Goal: Find specific page/section: Find specific page/section

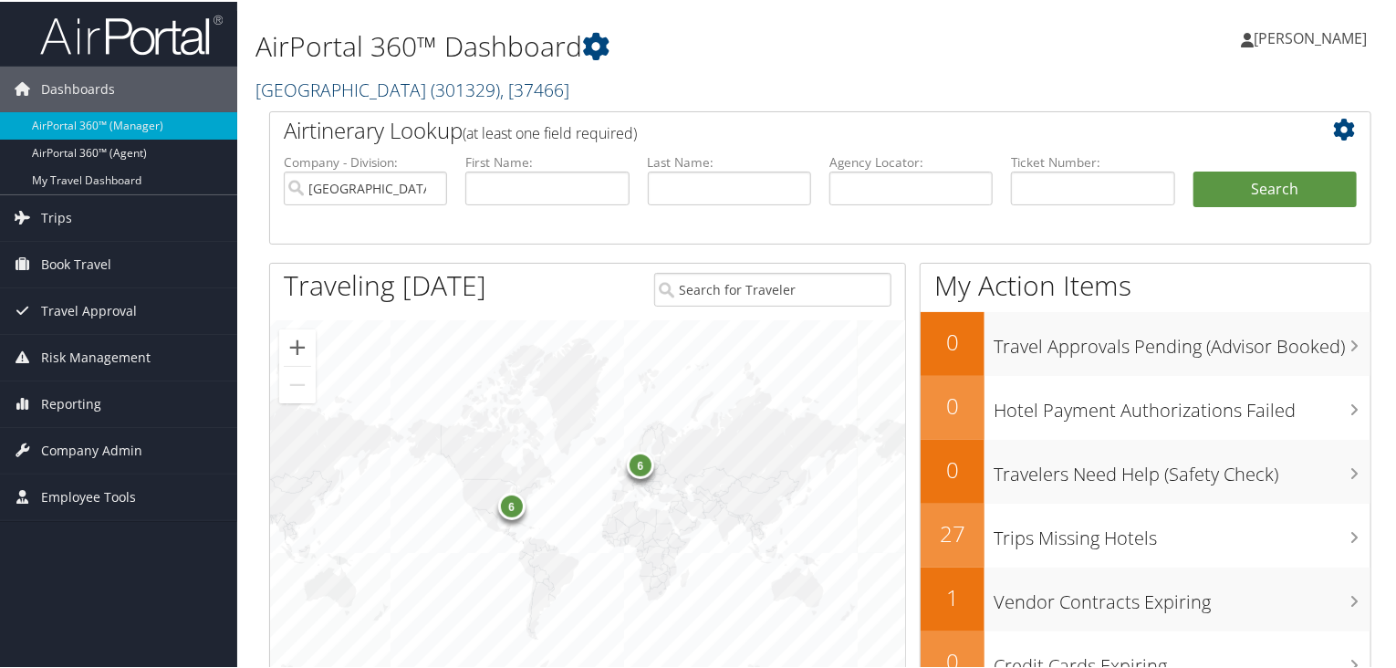
click at [458, 93] on span "( 301329 )" at bounding box center [465, 88] width 69 height 25
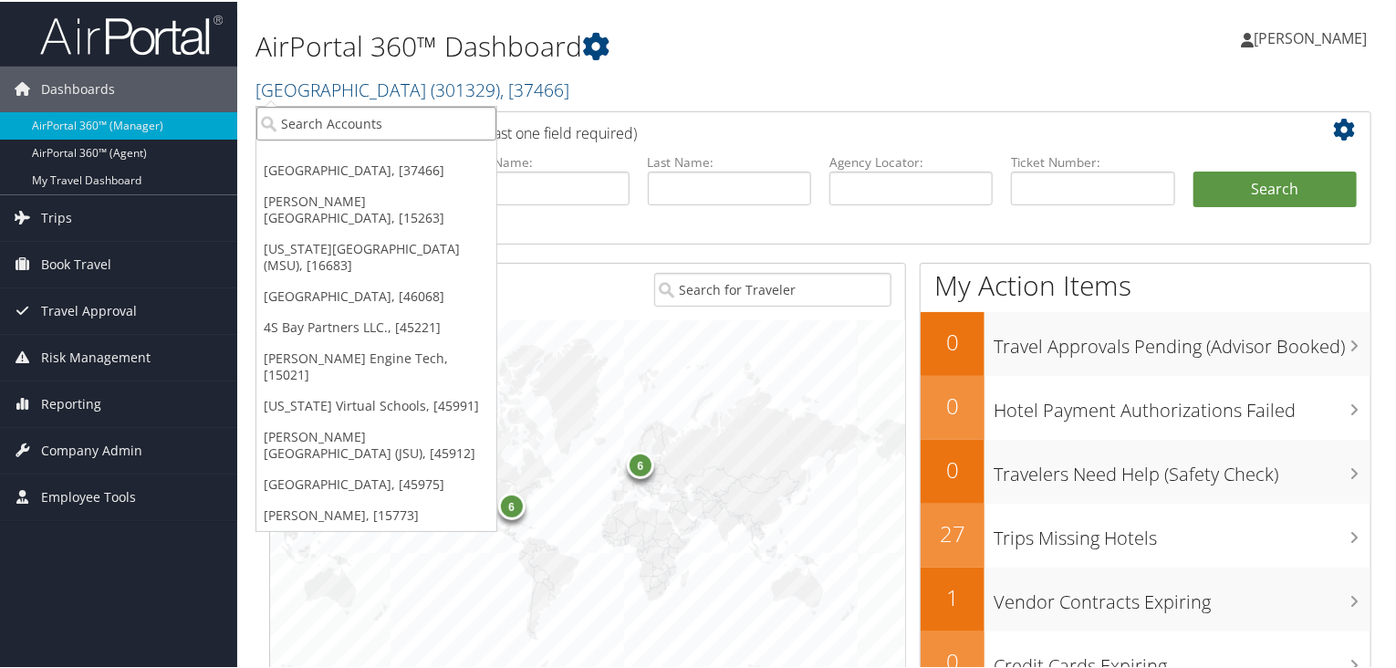
click at [276, 129] on input "search" at bounding box center [376, 122] width 240 height 34
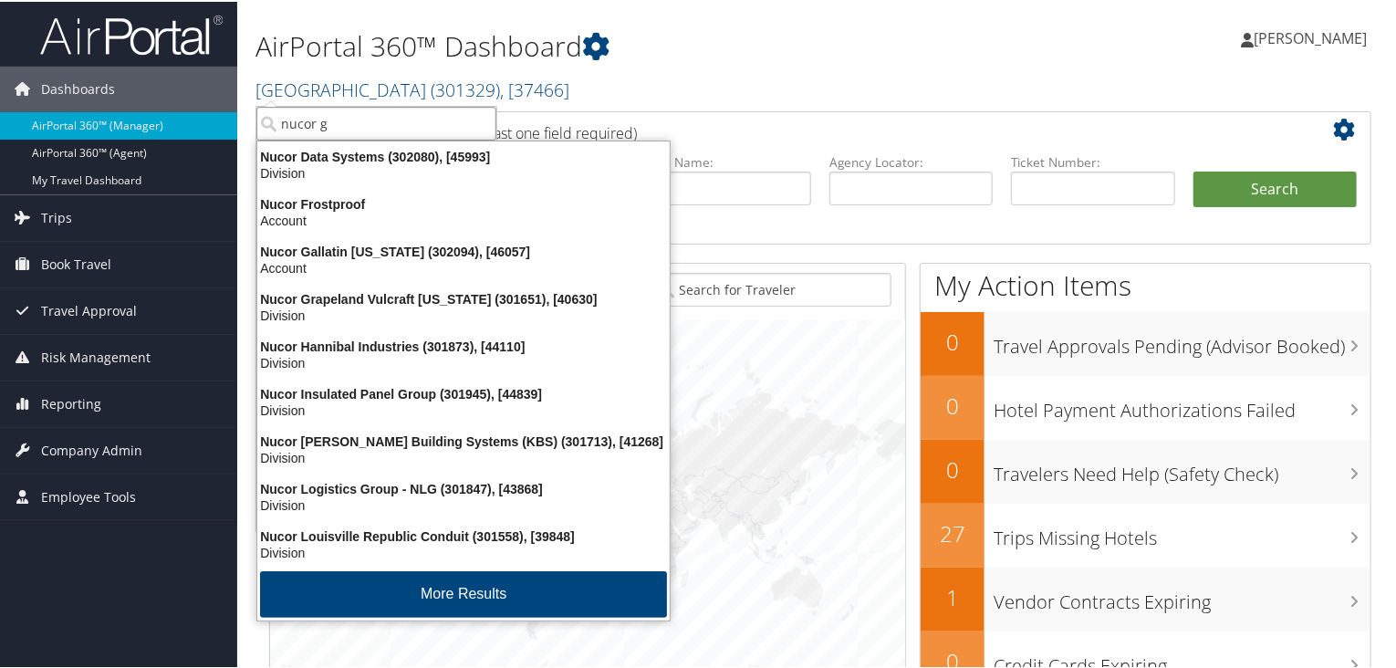
type input "nucor ga"
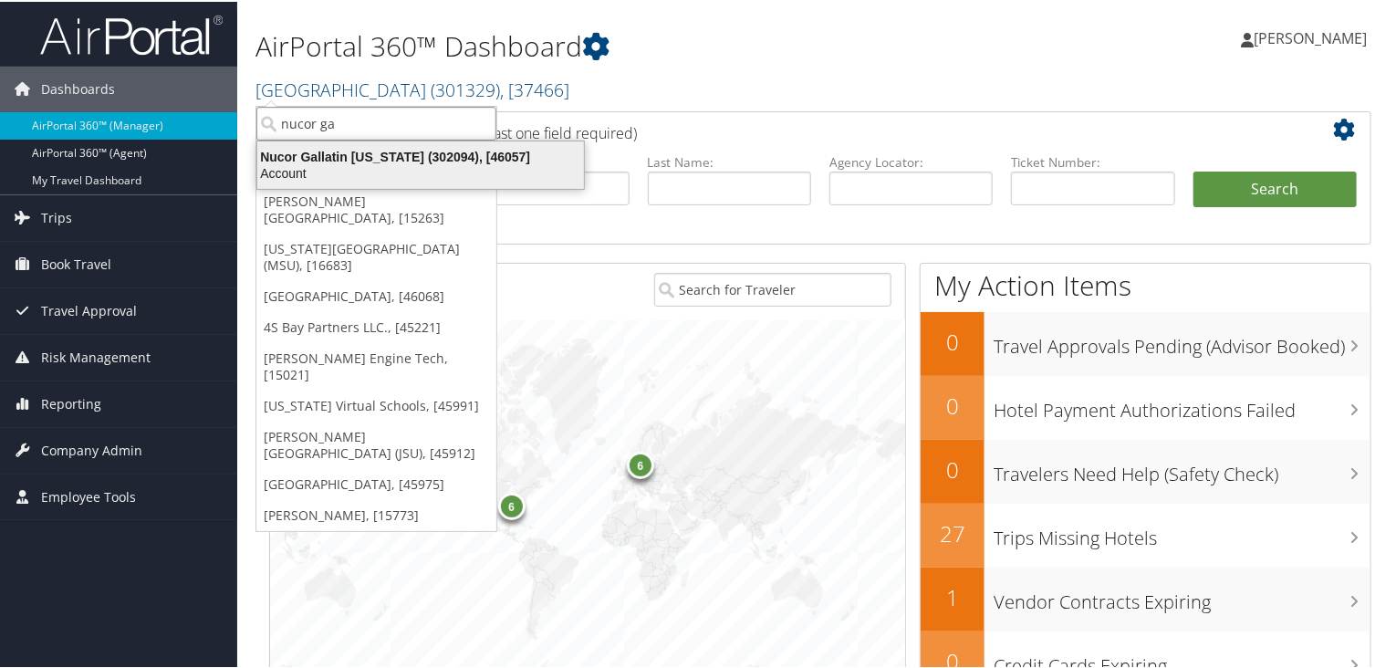
click at [344, 155] on div "Nucor Gallatin Kentucky (302094), [46057]" at bounding box center [420, 155] width 348 height 16
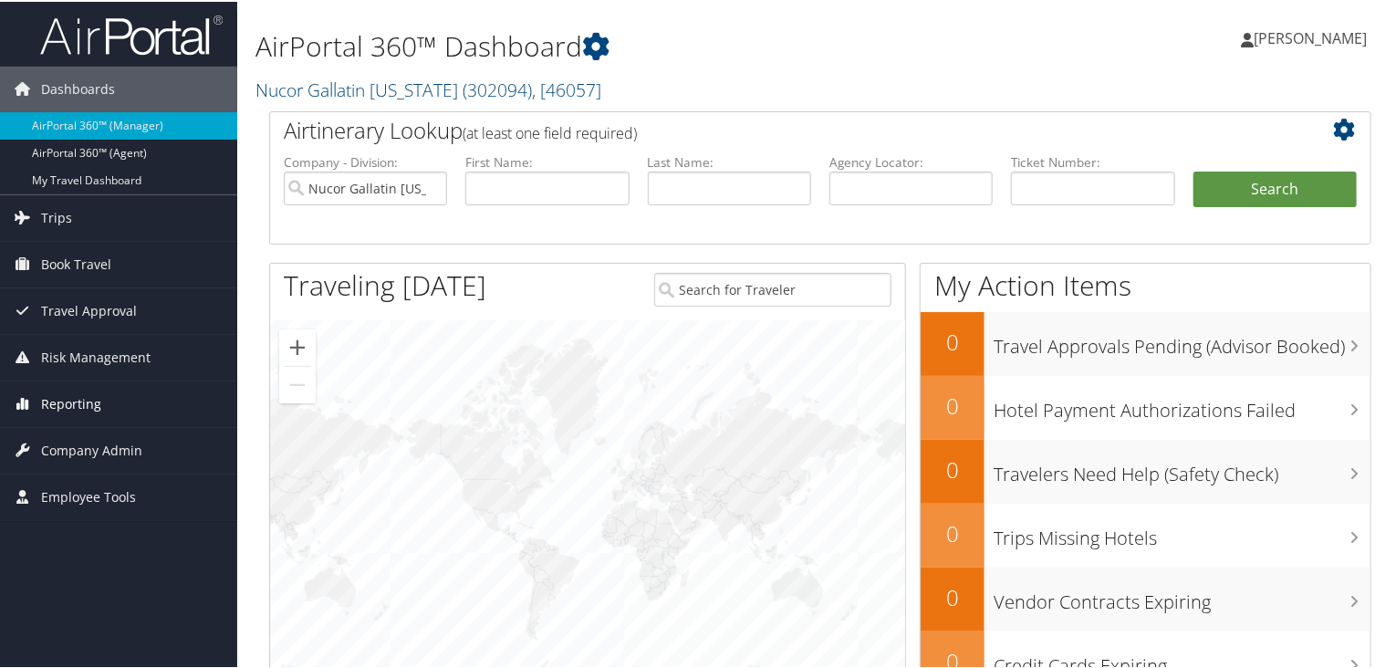
click at [67, 401] on span "Reporting" at bounding box center [71, 402] width 60 height 46
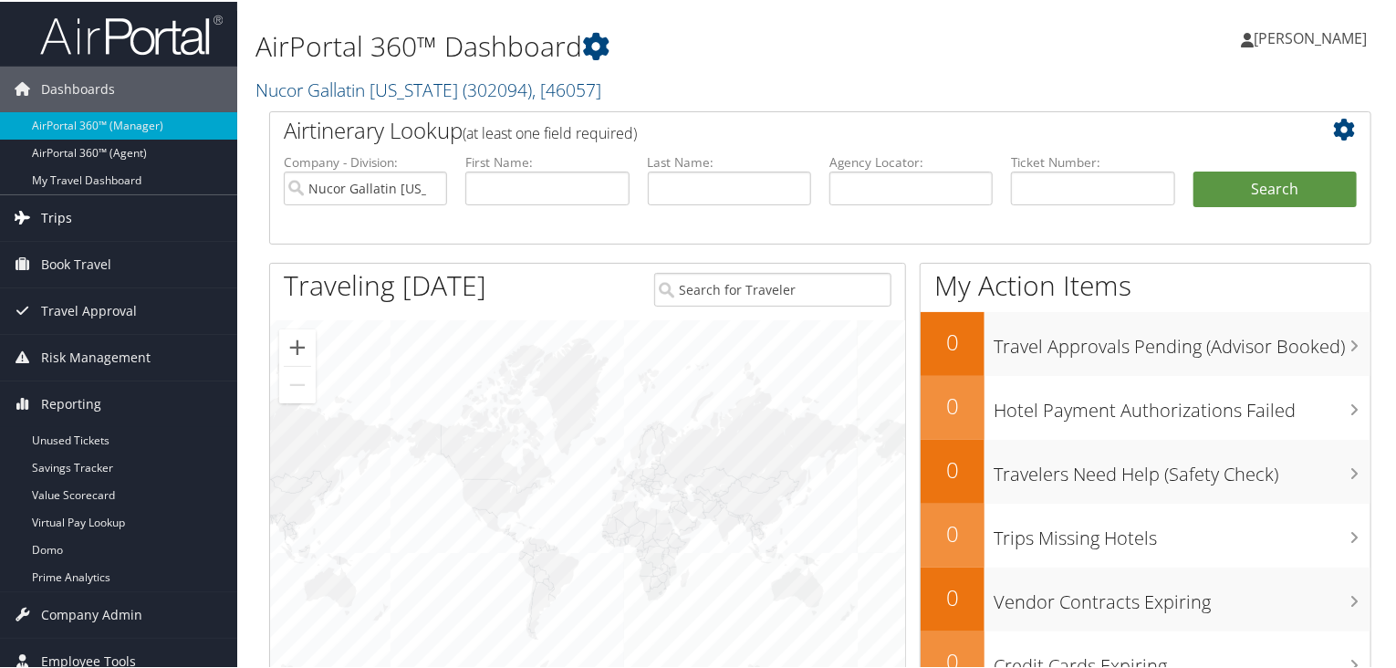
click at [52, 220] on span "Trips" at bounding box center [56, 216] width 31 height 46
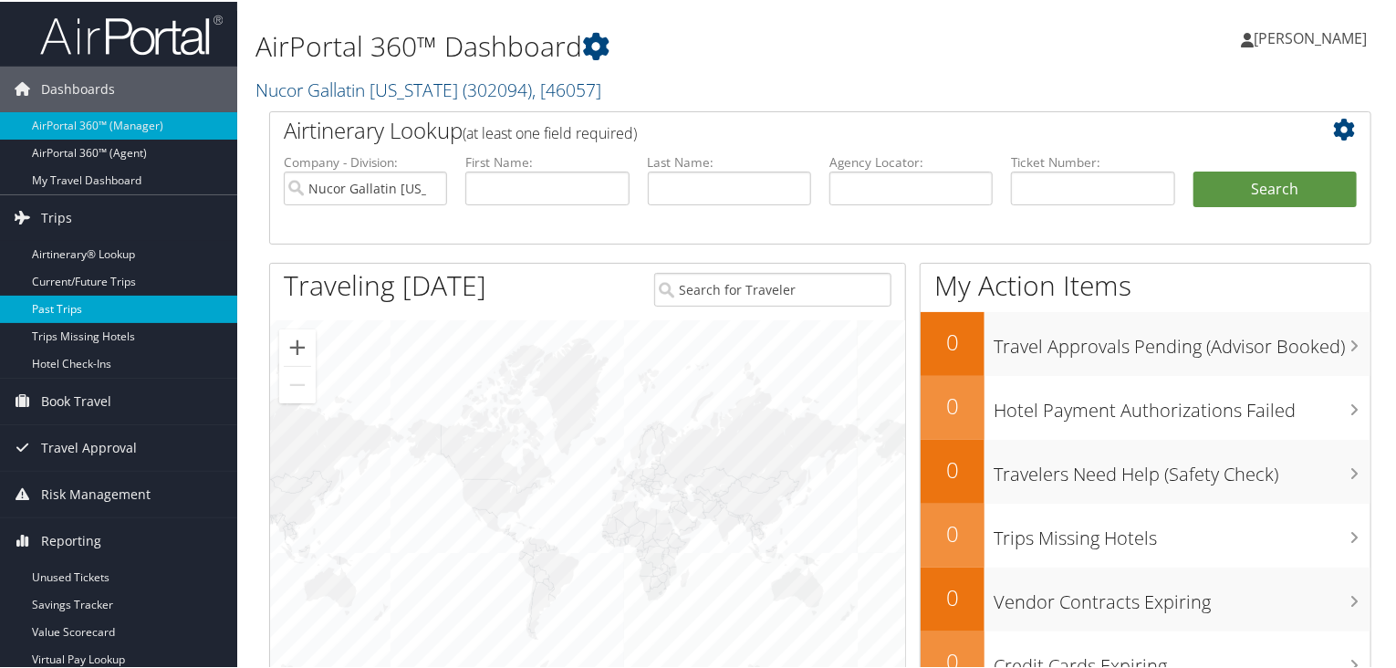
click at [43, 311] on link "Past Trips" at bounding box center [118, 307] width 237 height 27
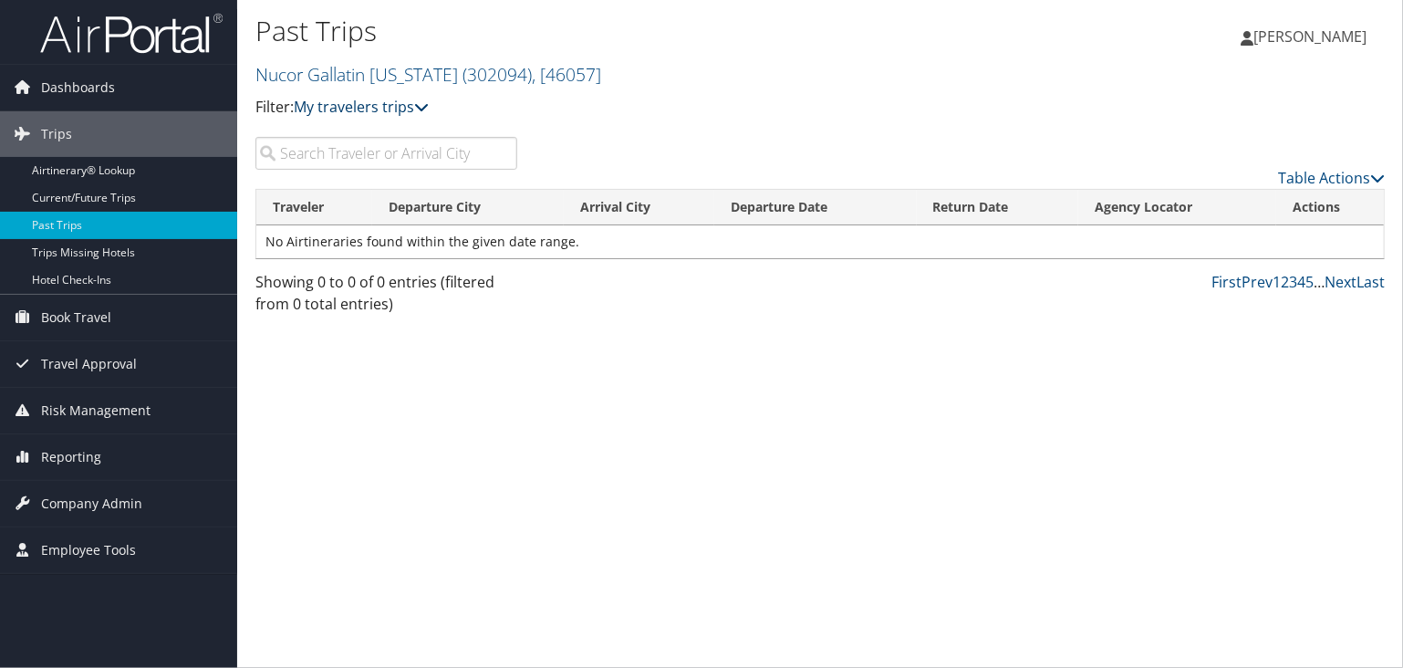
click at [426, 103] on icon at bounding box center [421, 106] width 15 height 15
click at [349, 161] on input "search" at bounding box center [386, 153] width 262 height 33
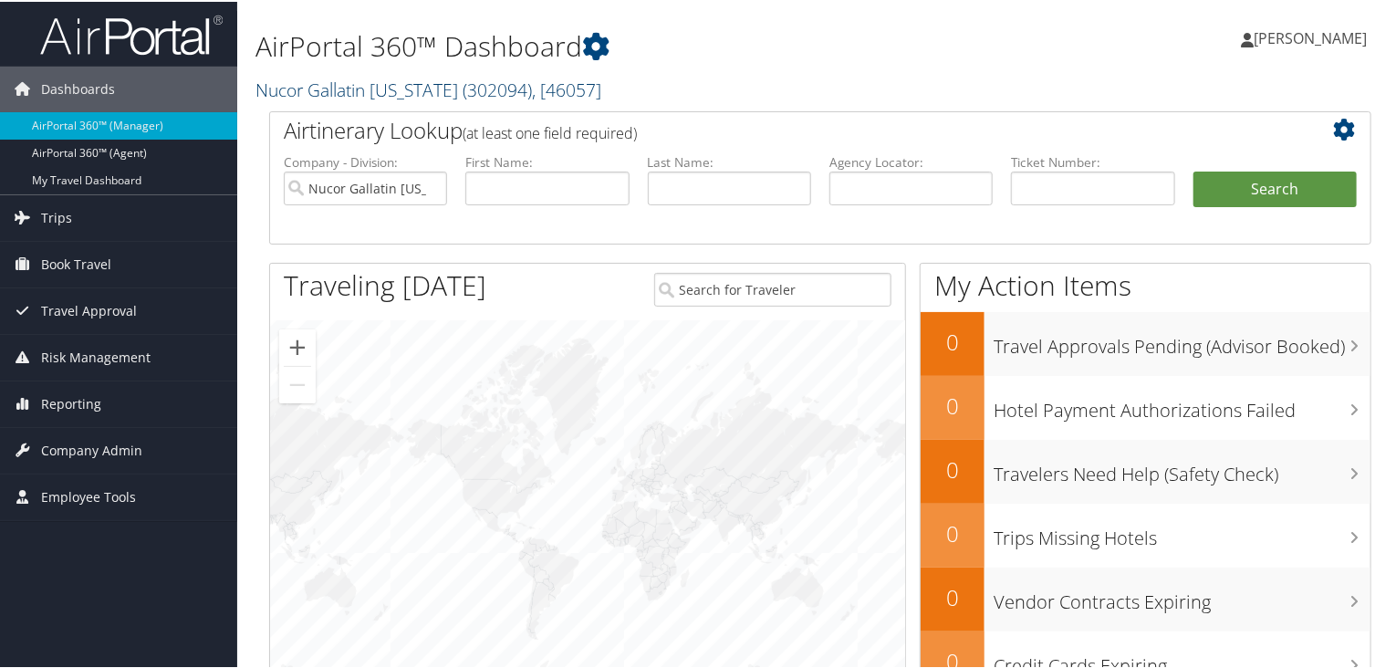
click at [495, 88] on span "( 302094 )" at bounding box center [496, 88] width 69 height 25
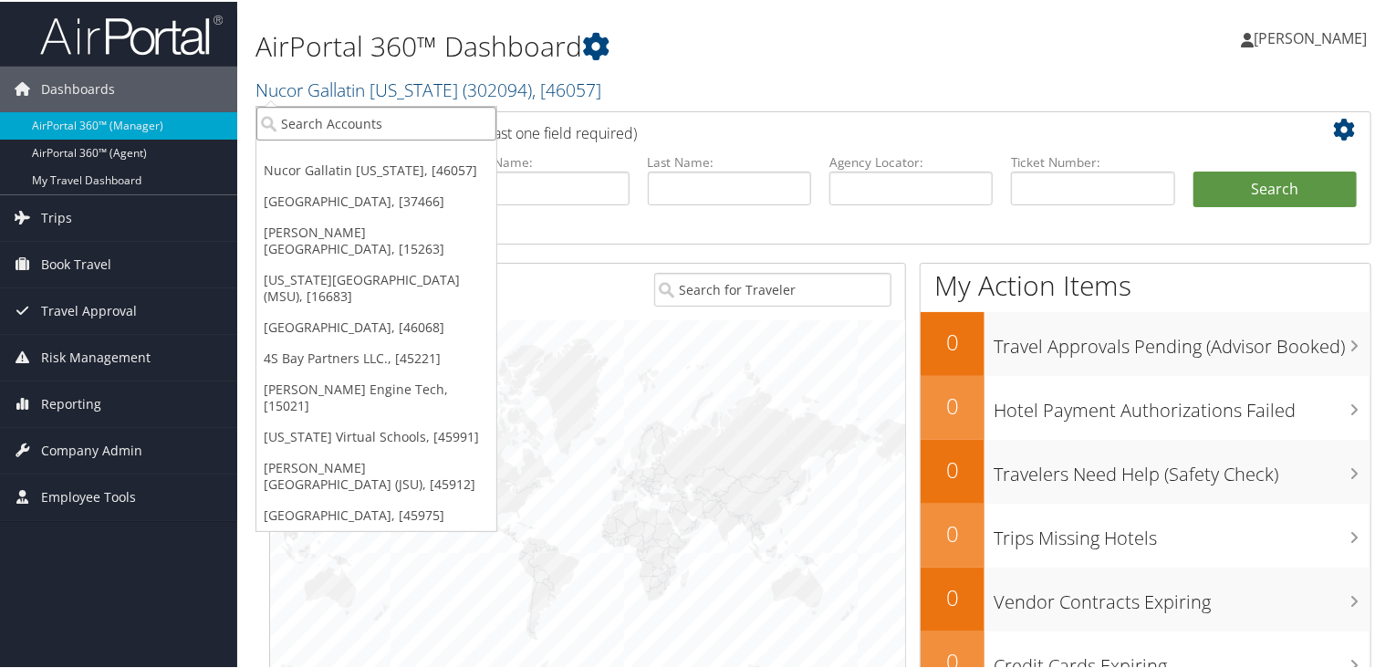
click at [348, 127] on input "search" at bounding box center [376, 122] width 240 height 34
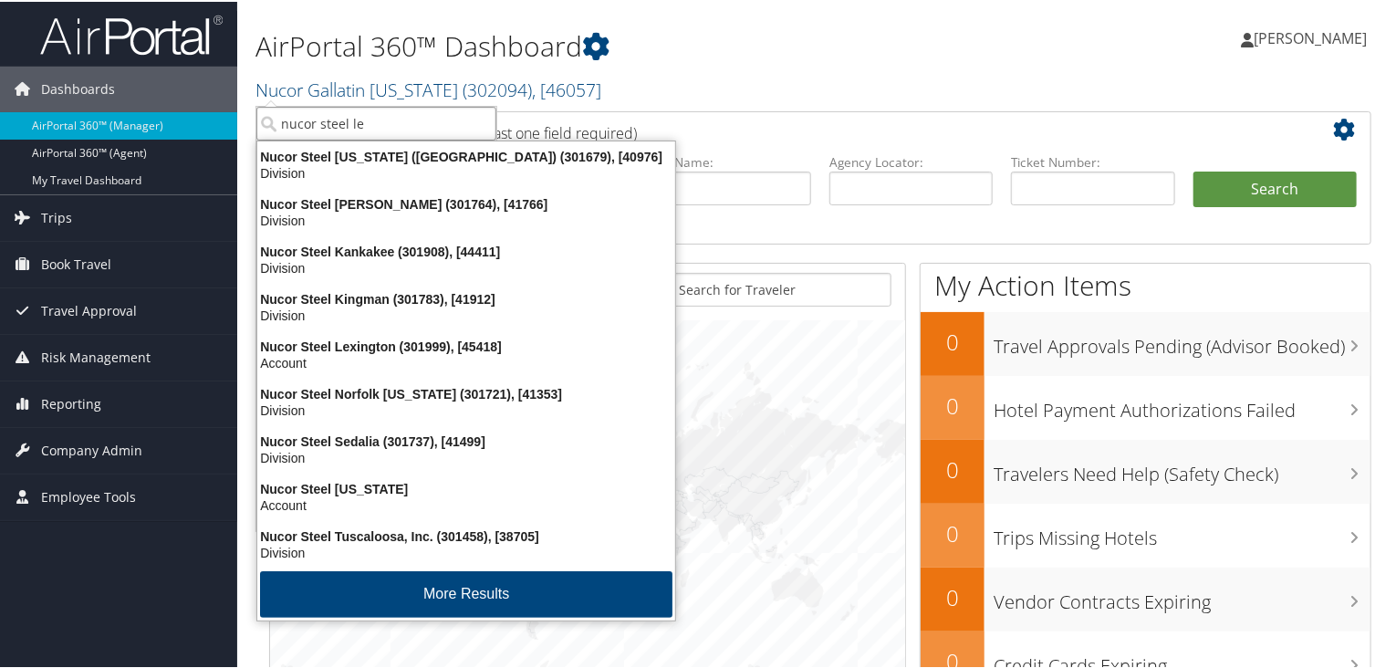
type input "nucor steel lex"
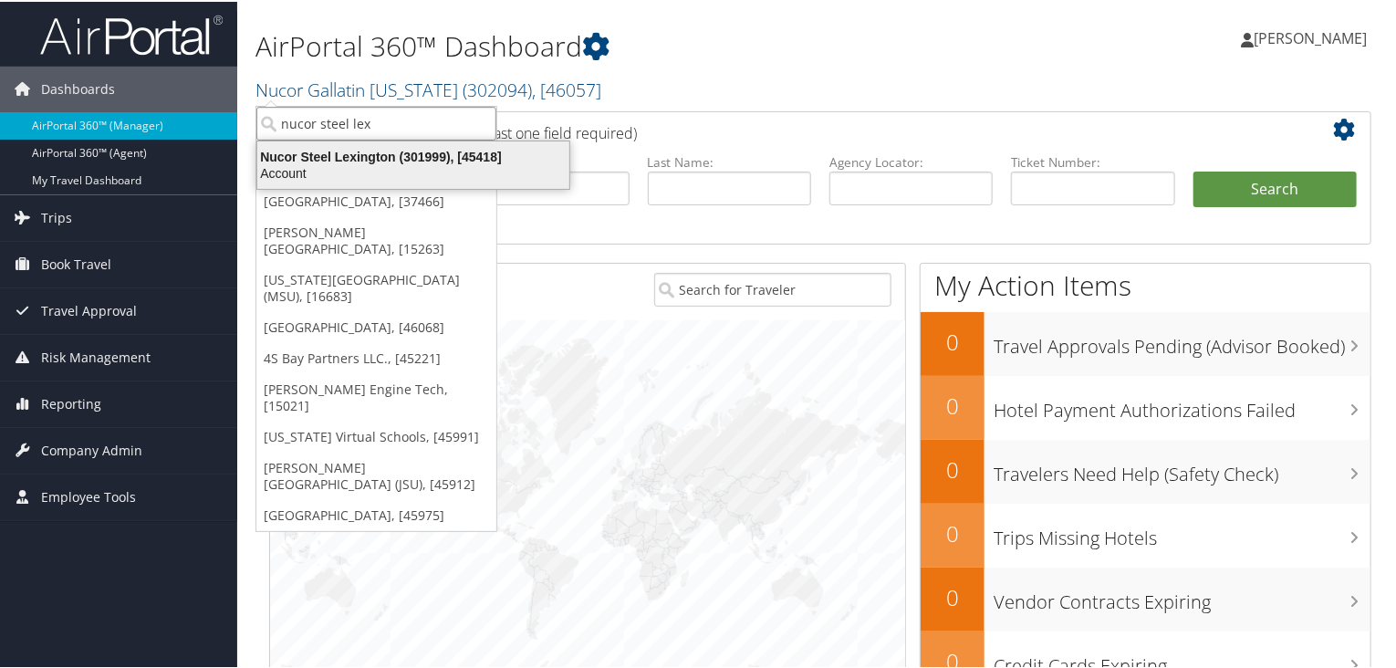
click at [358, 161] on div "Nucor Steel Lexington (301999), [45418]" at bounding box center [413, 155] width 334 height 16
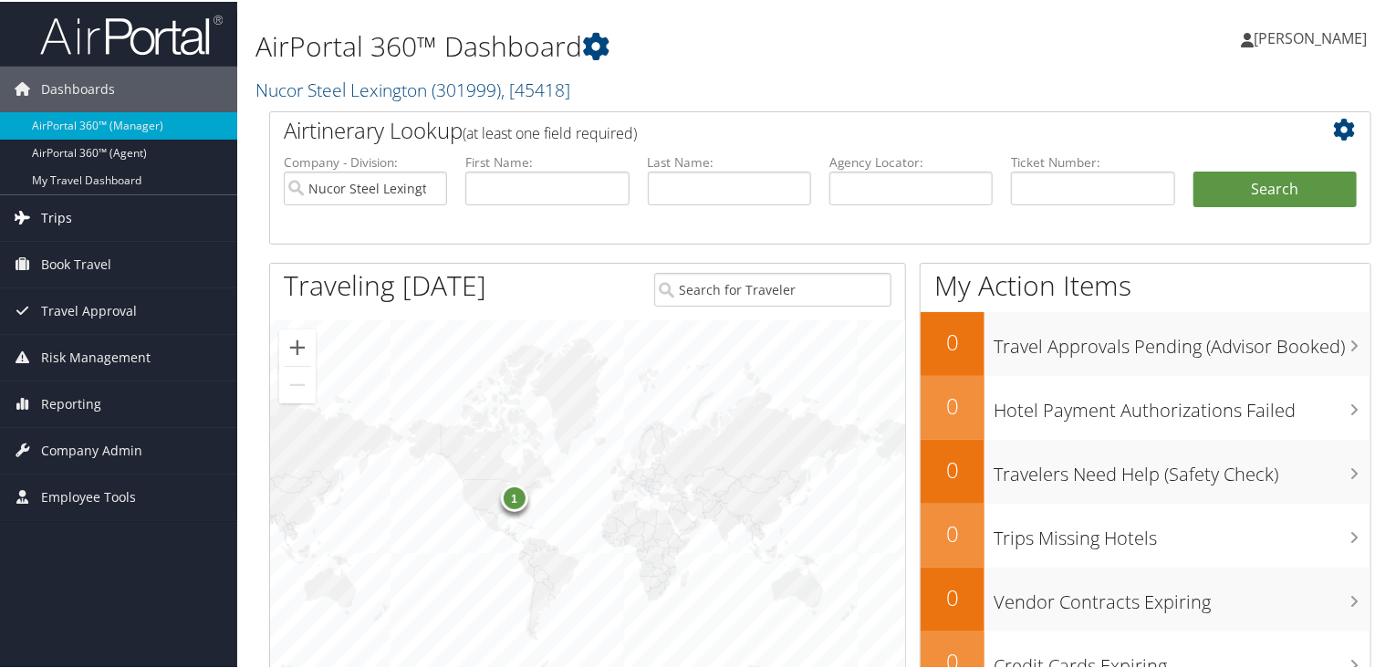
click at [56, 207] on span "Trips" at bounding box center [56, 216] width 31 height 46
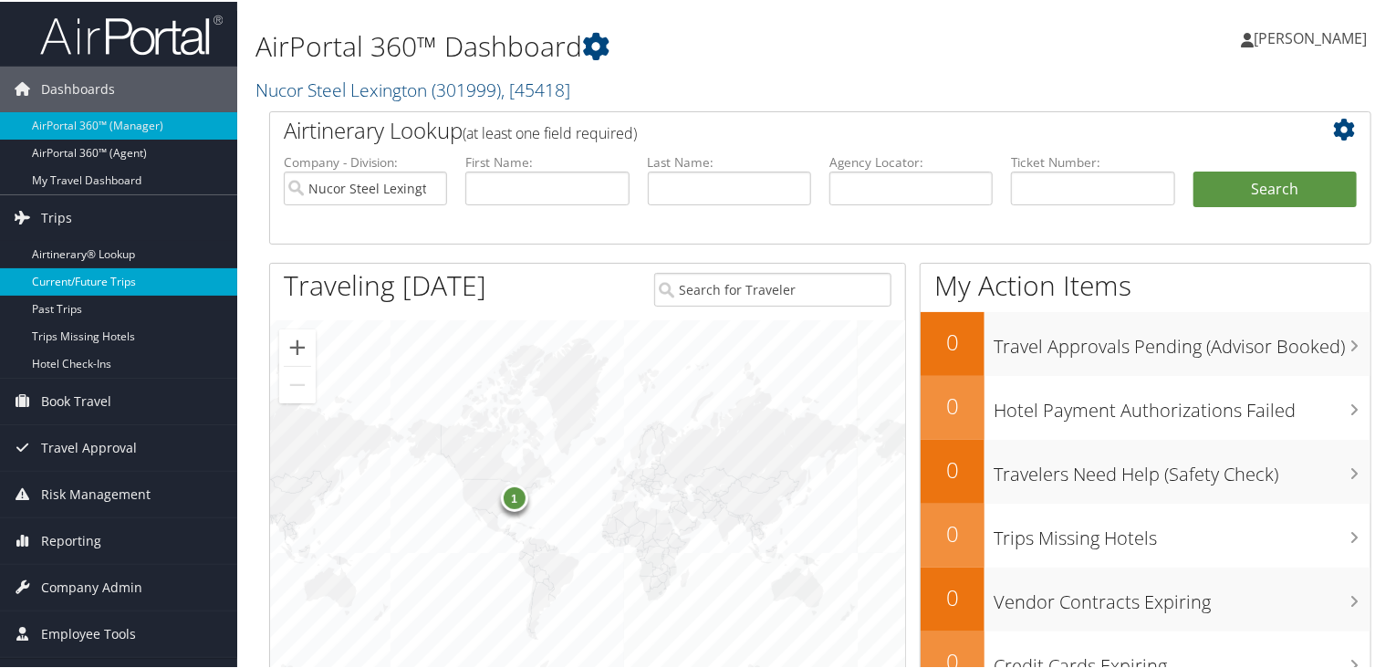
click at [84, 285] on link "Current/Future Trips" at bounding box center [118, 279] width 237 height 27
